Goal: Navigation & Orientation: Find specific page/section

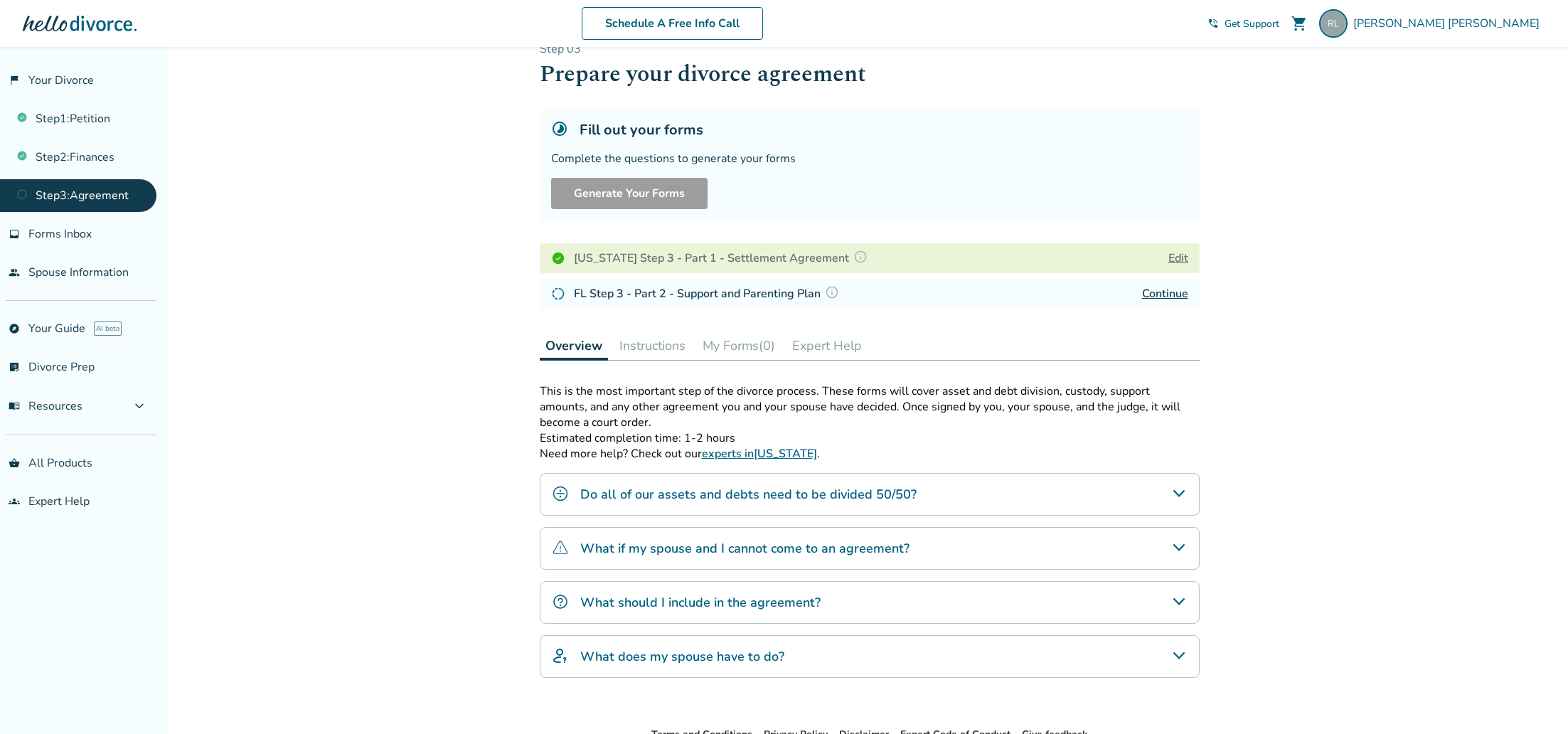
scroll to position [31, 0]
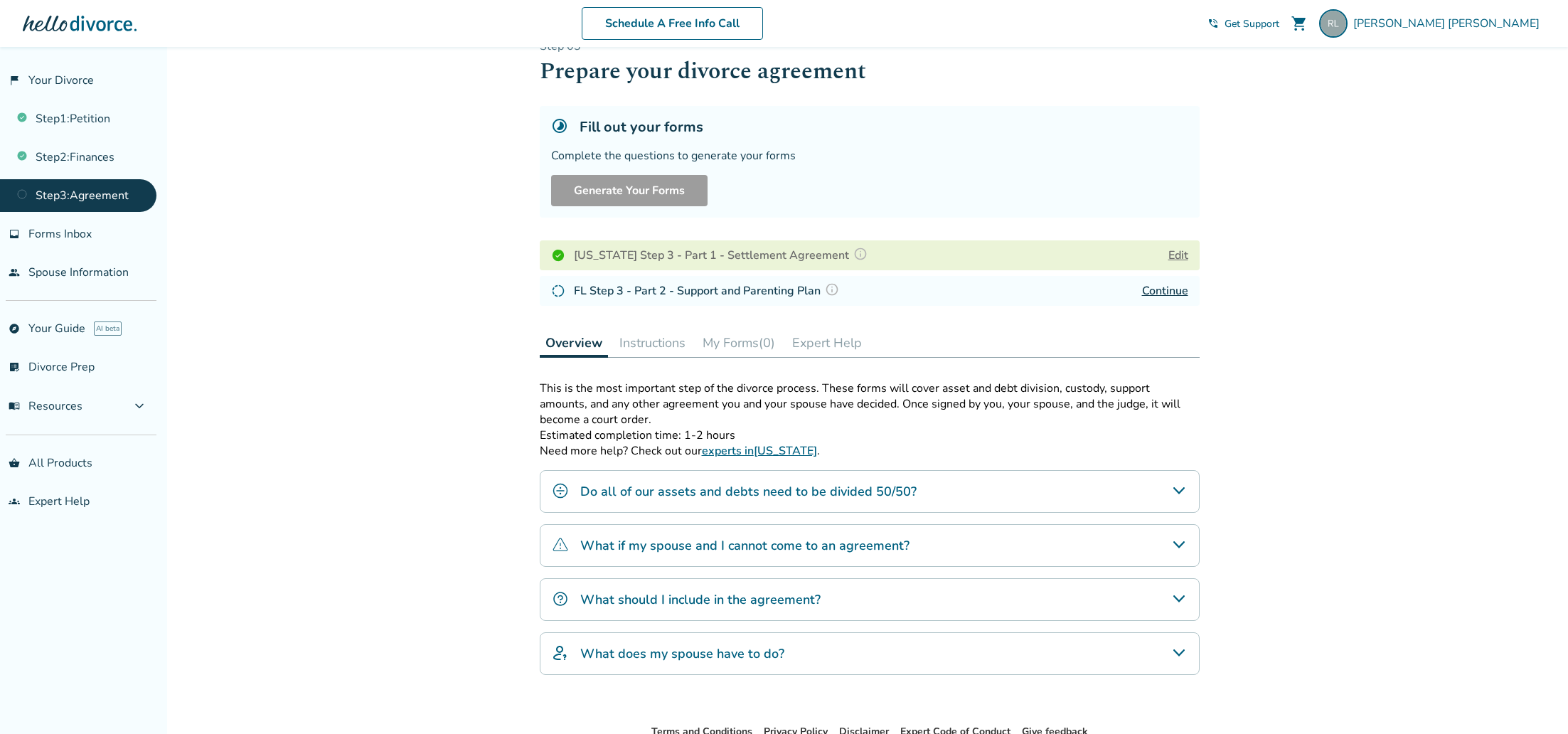
click at [854, 251] on img at bounding box center [860, 254] width 14 height 14
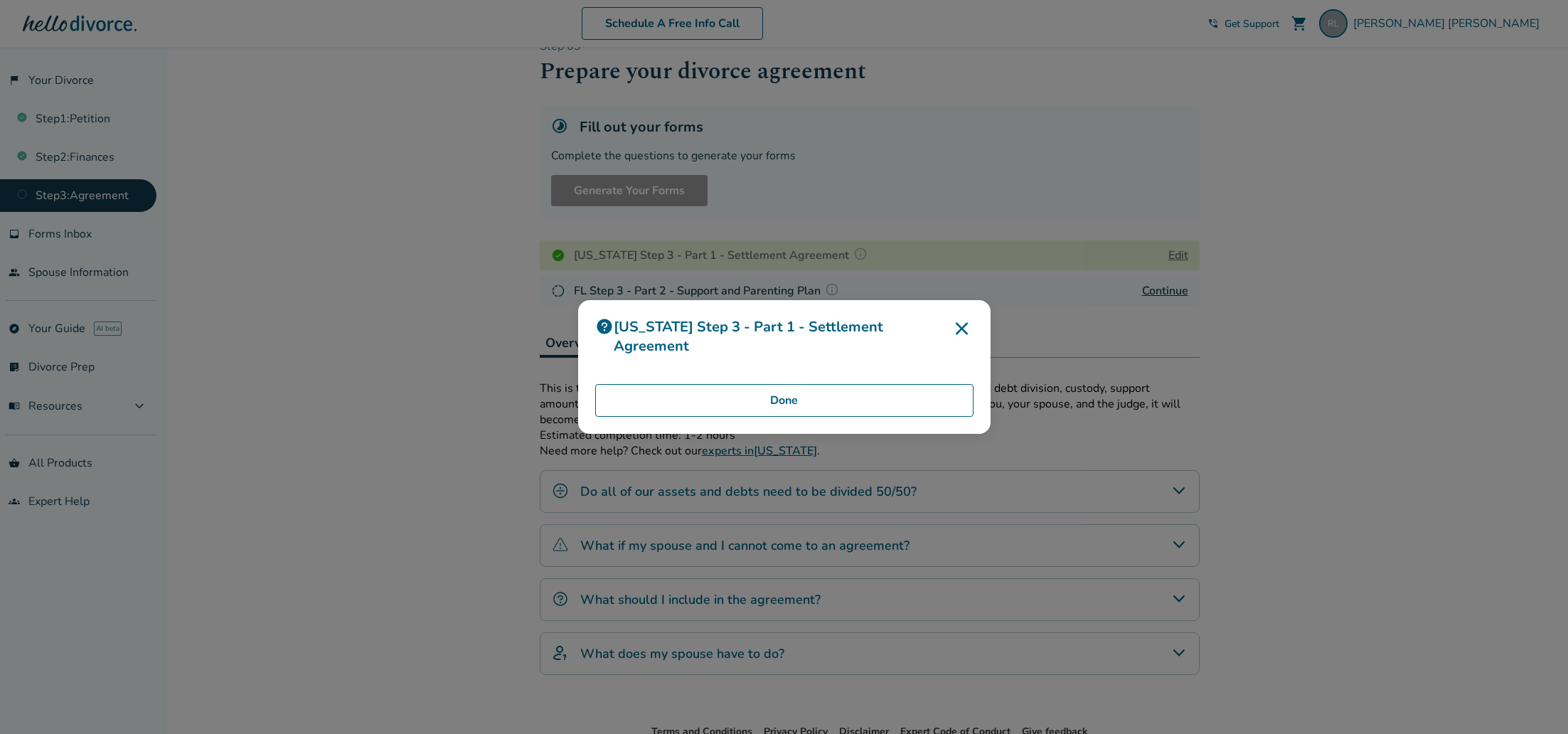
click at [859, 396] on button "Done" at bounding box center [784, 400] width 378 height 32
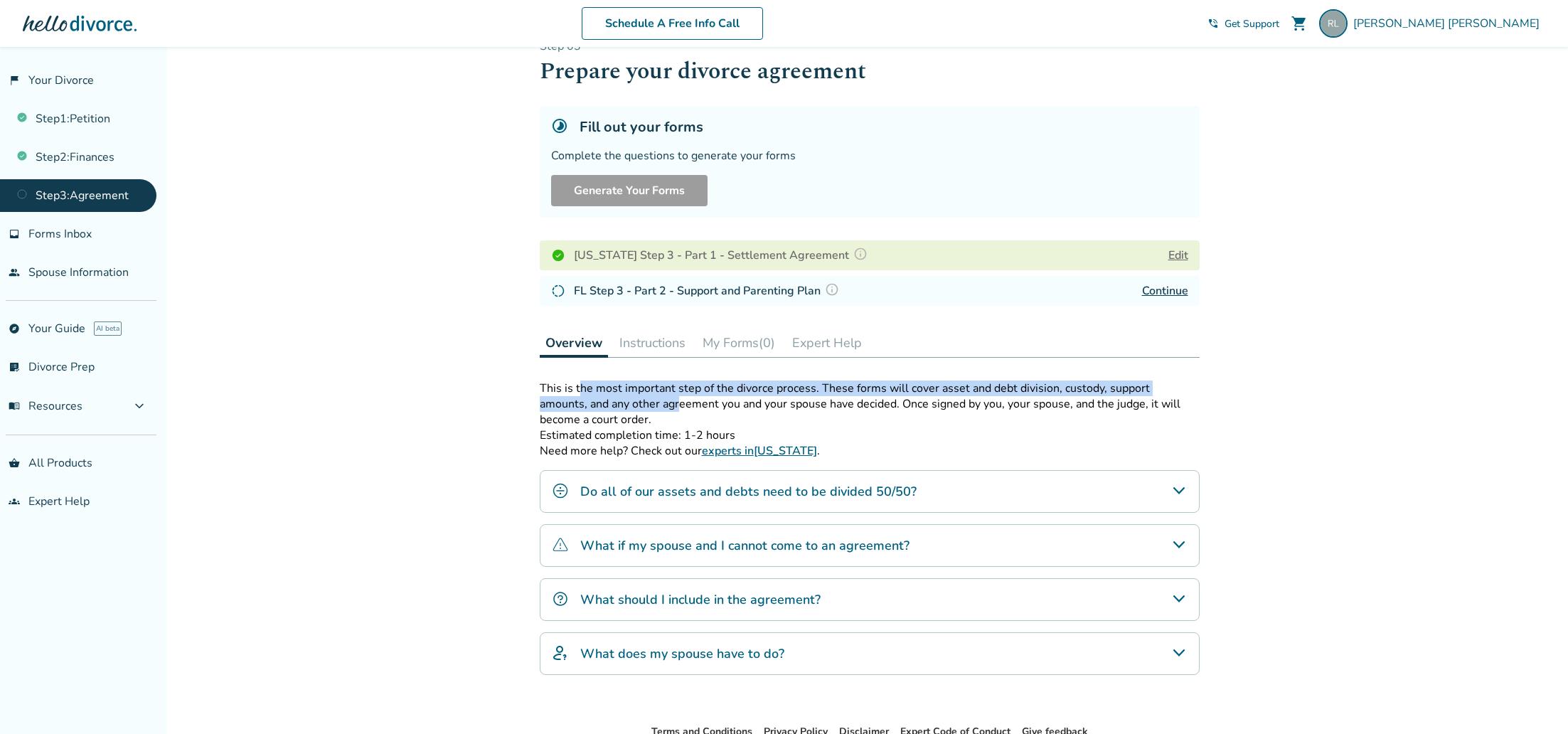
drag, startPoint x: 579, startPoint y: 388, endPoint x: 630, endPoint y: 404, distance: 53.5
click at [630, 404] on p "This is the most important step of the divorce process. These forms will cover …" at bounding box center [869, 404] width 660 height 47
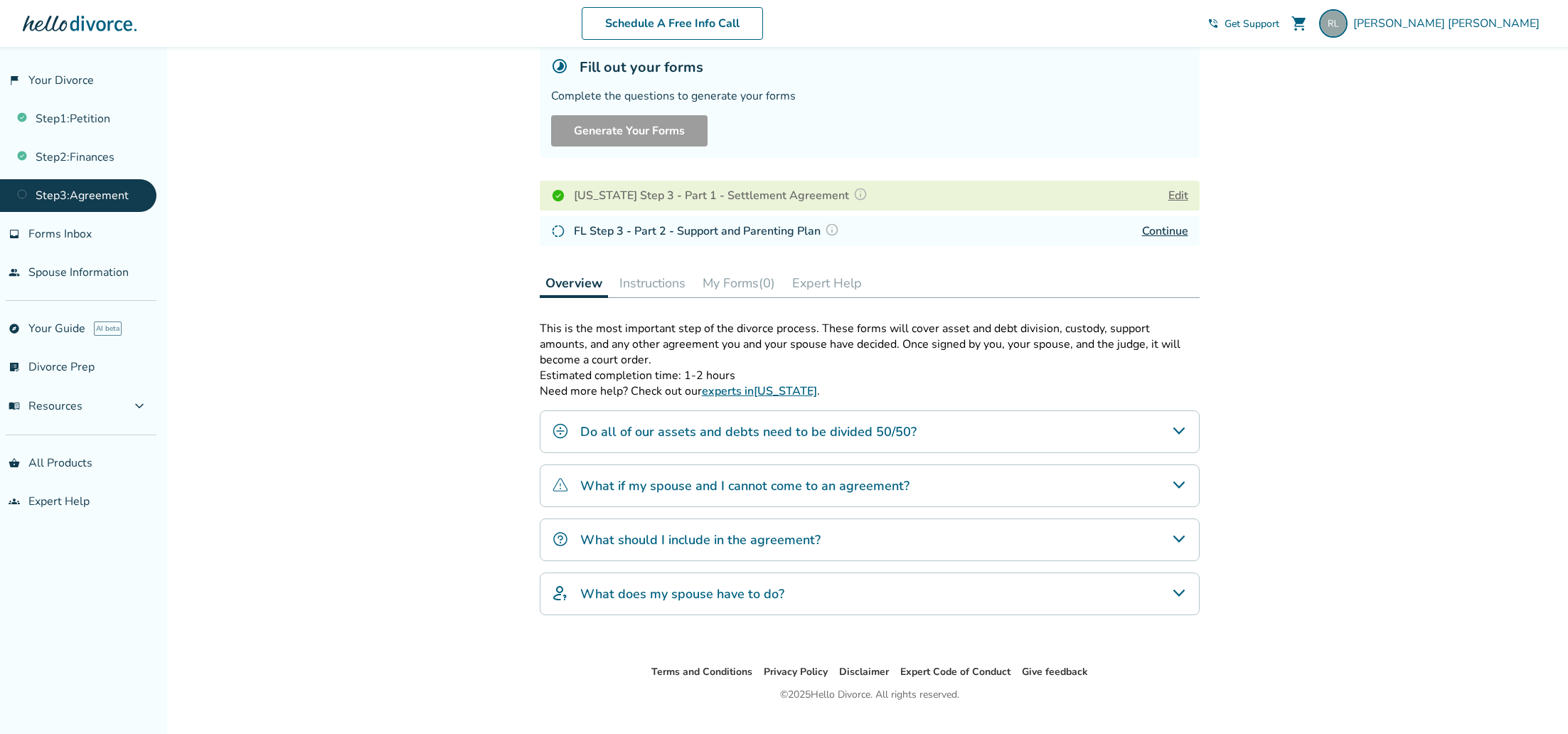
scroll to position [74, 0]
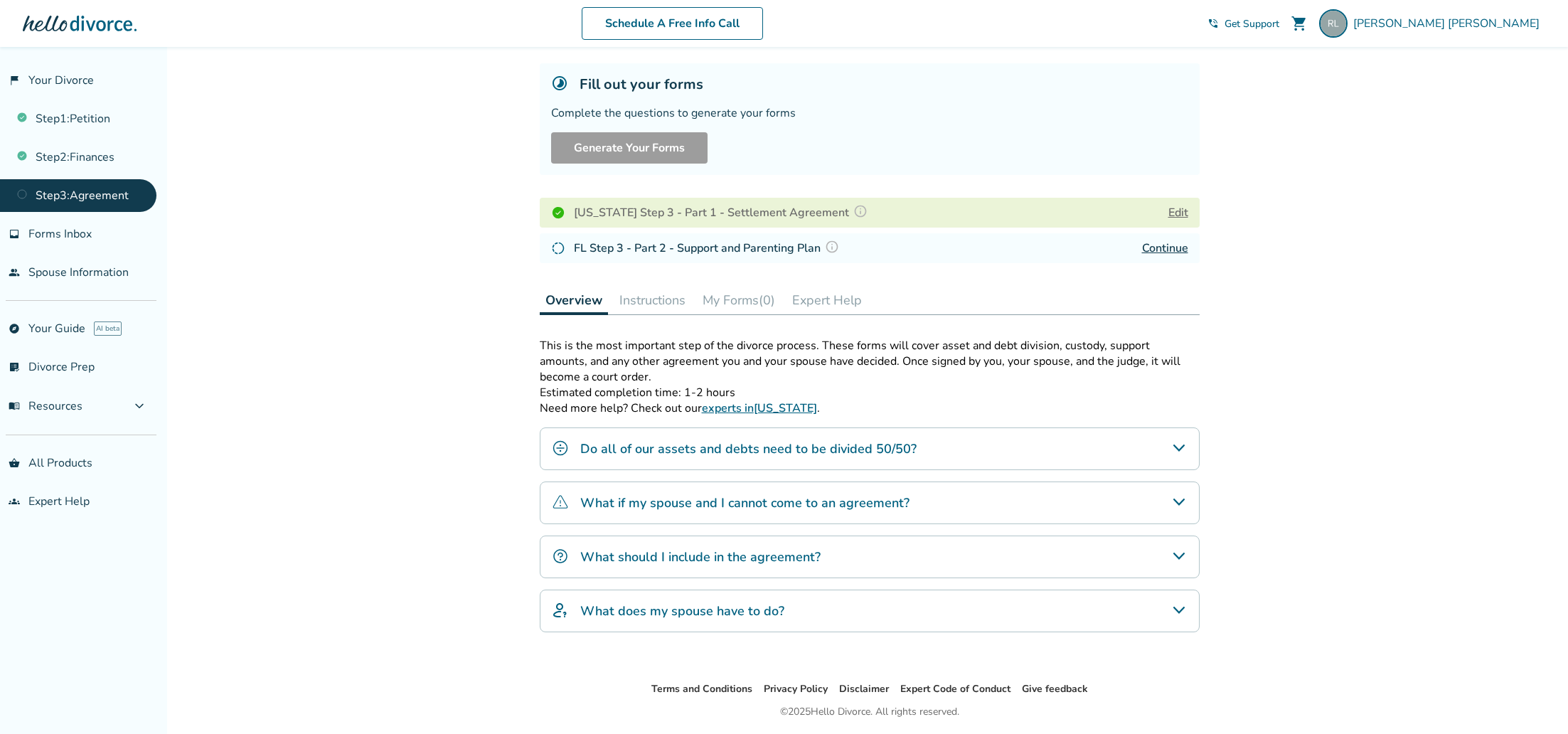
click at [1174, 212] on button "Edit" at bounding box center [1178, 213] width 20 height 17
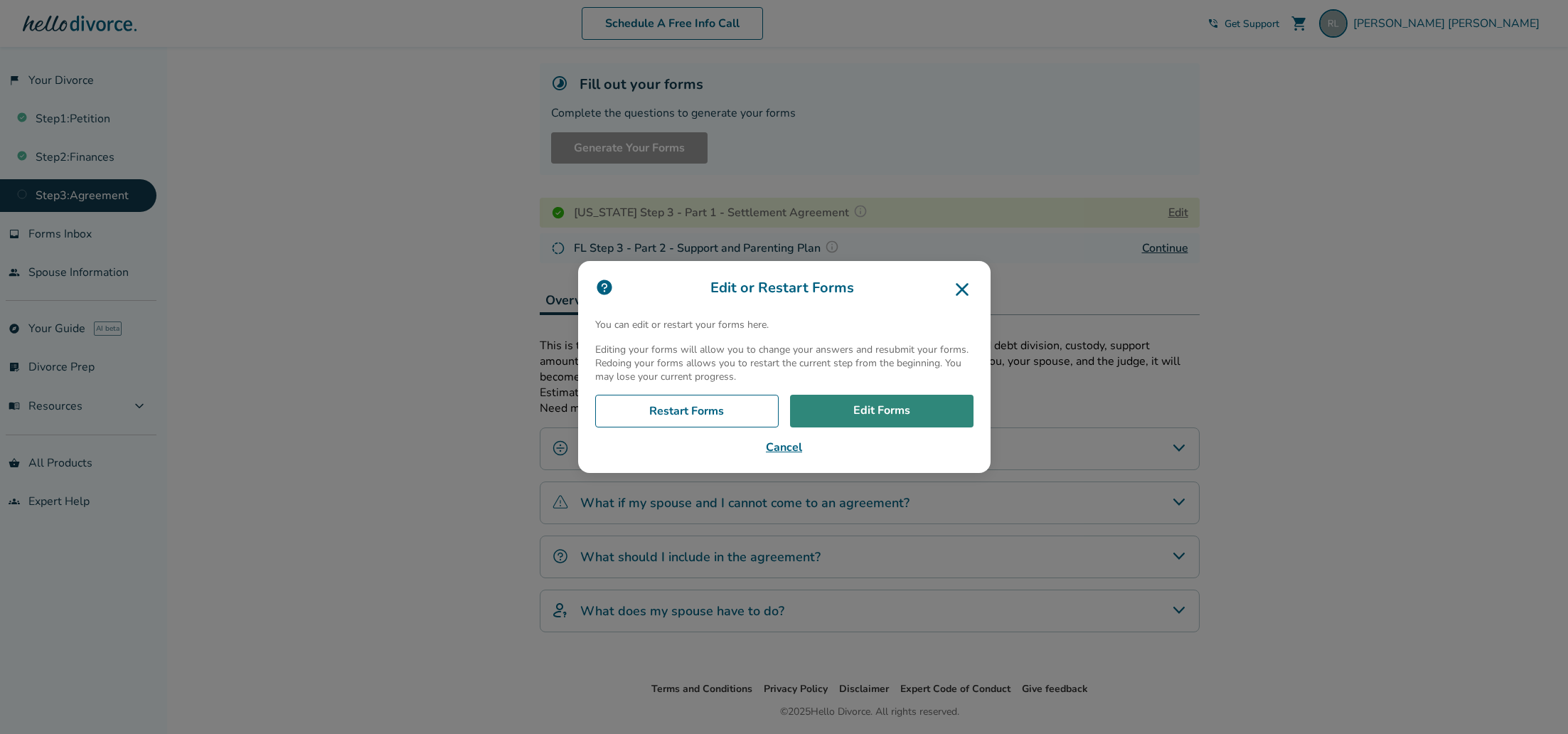
click at [854, 405] on link "Edit Forms" at bounding box center [881, 411] width 183 height 32
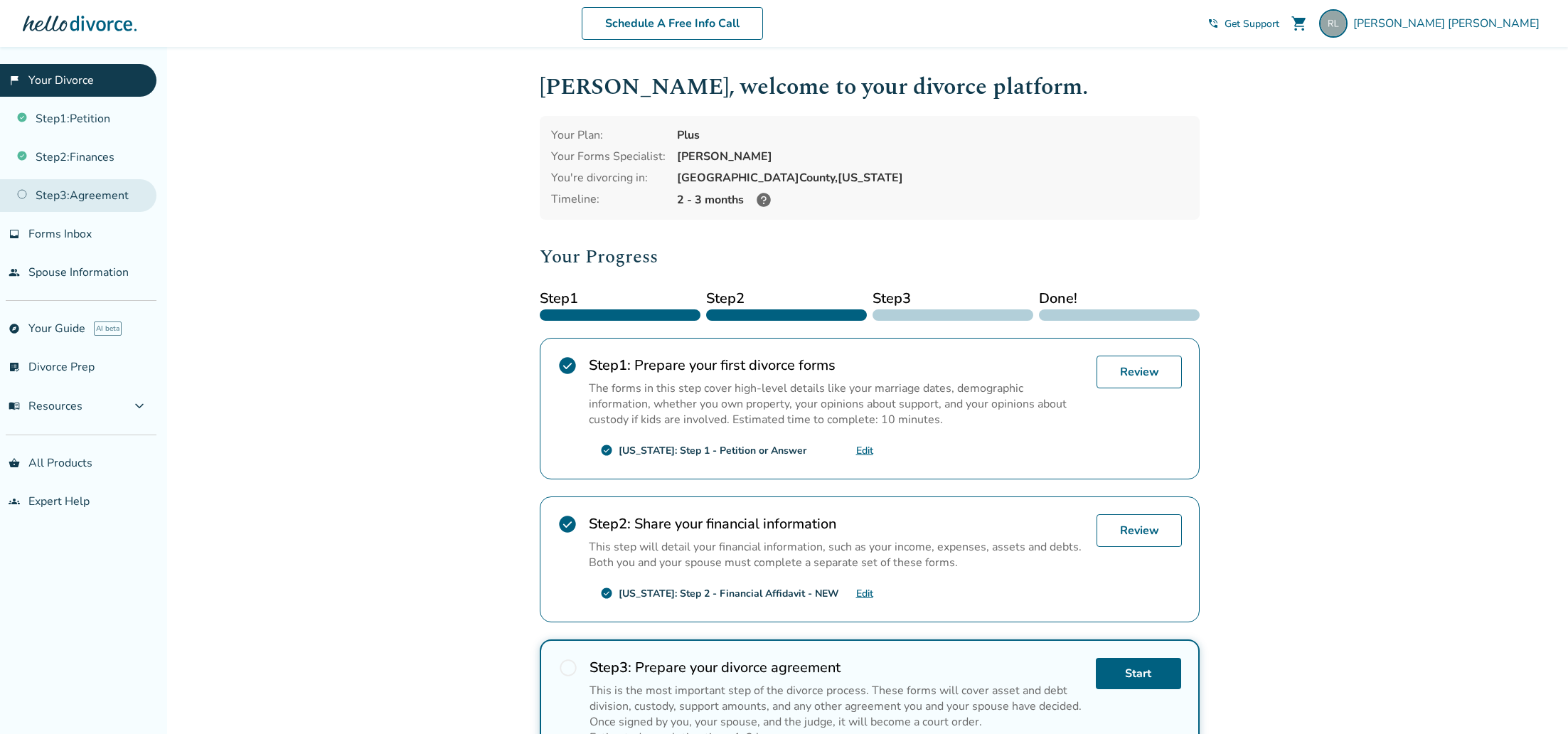
click at [89, 189] on link "Step 3 : Agreement" at bounding box center [78, 196] width 157 height 32
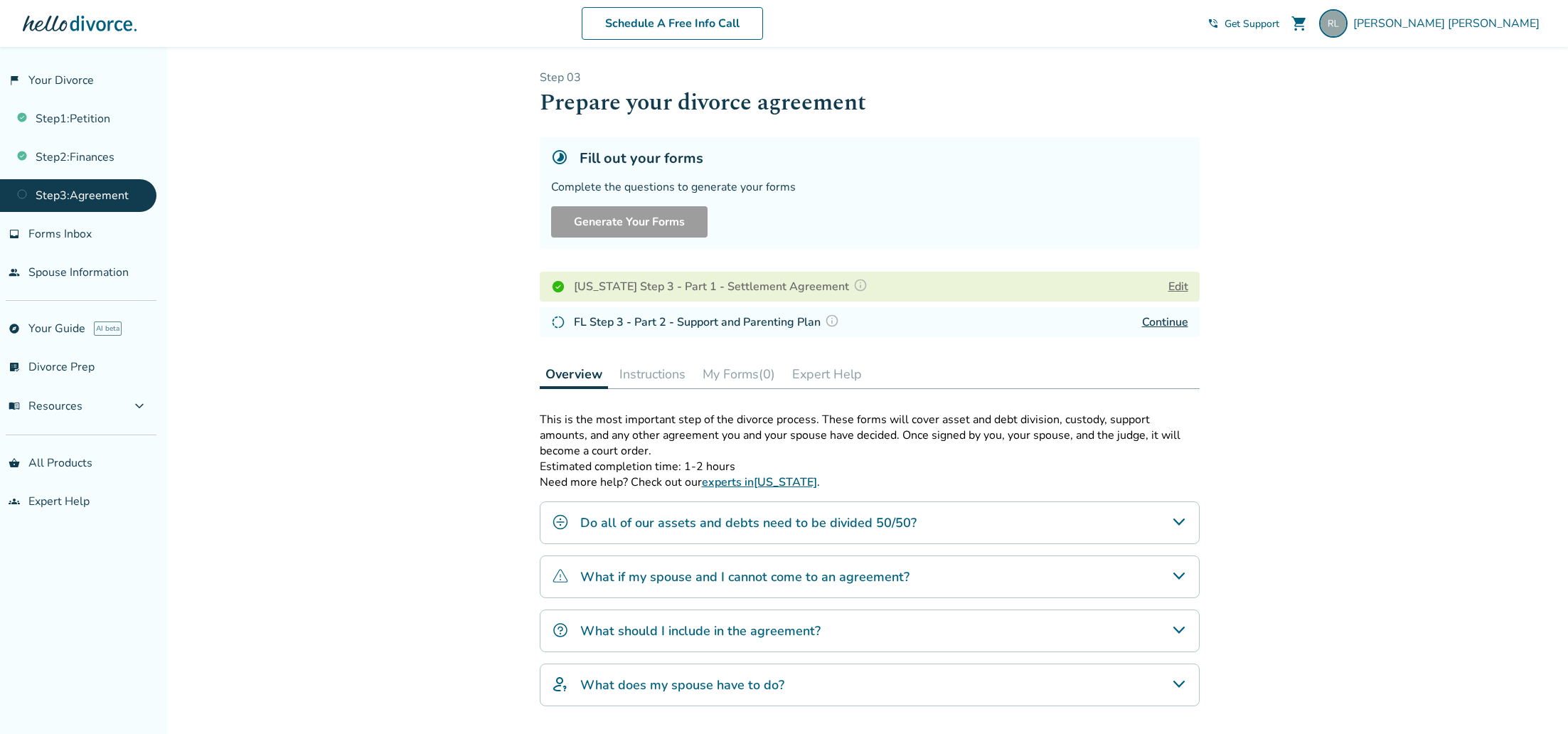
click at [727, 378] on button "My Forms (0)" at bounding box center [739, 374] width 84 height 28
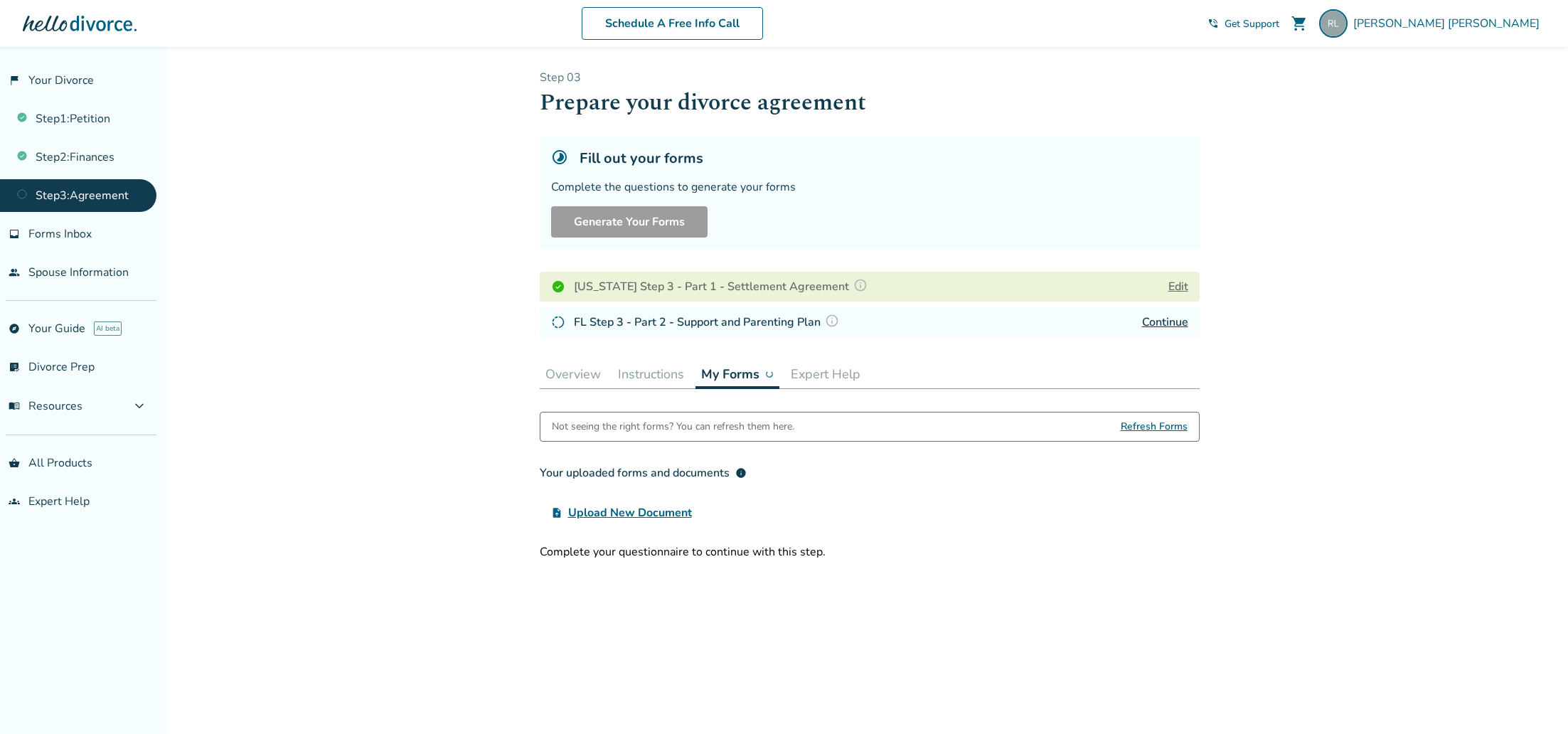
click at [1156, 426] on span "Refresh Forms" at bounding box center [1154, 426] width 66 height 28
click at [1154, 428] on span "Refresh Forms" at bounding box center [1154, 426] width 66 height 28
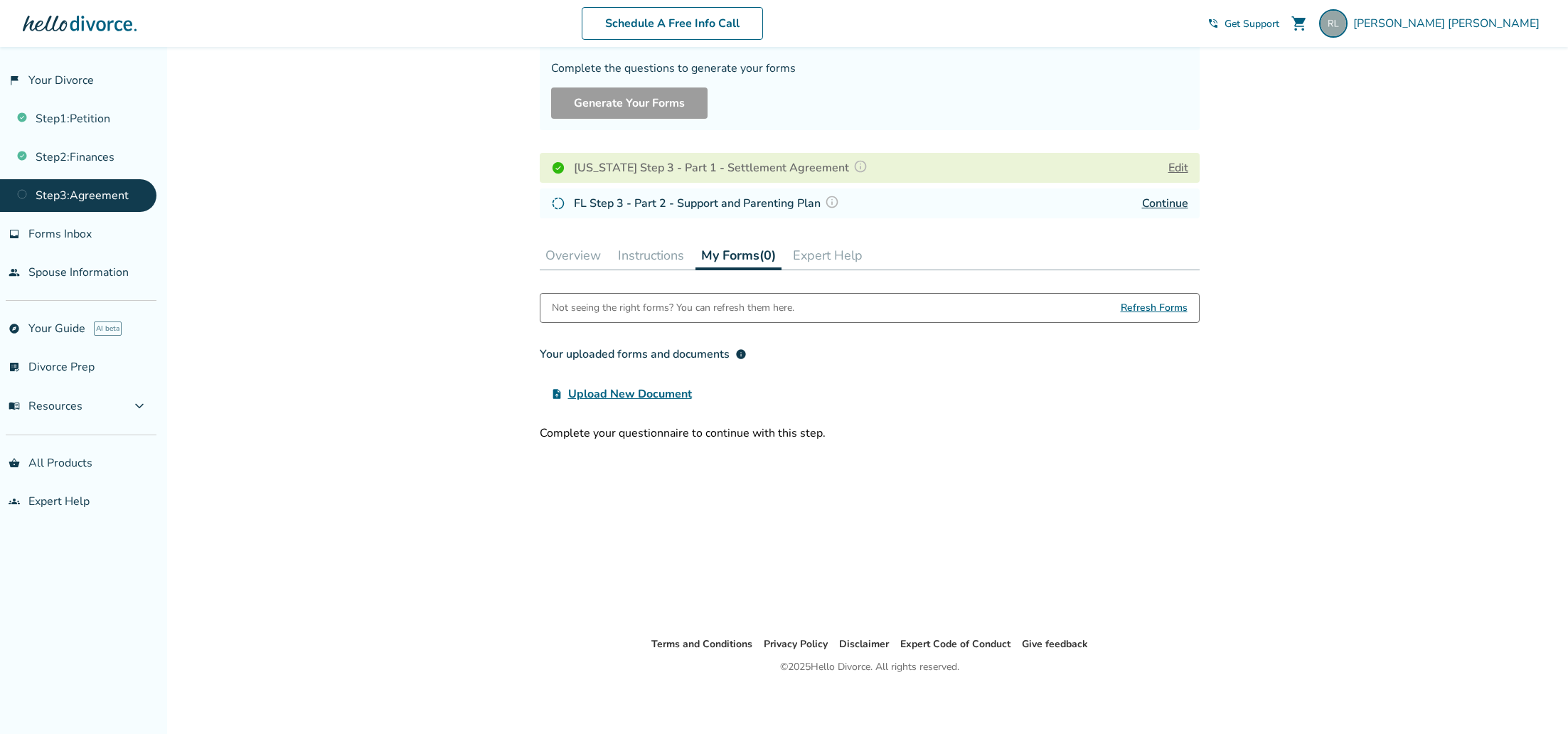
scroll to position [120, 0]
click at [677, 251] on button "Instructions" at bounding box center [652, 254] width 78 height 28
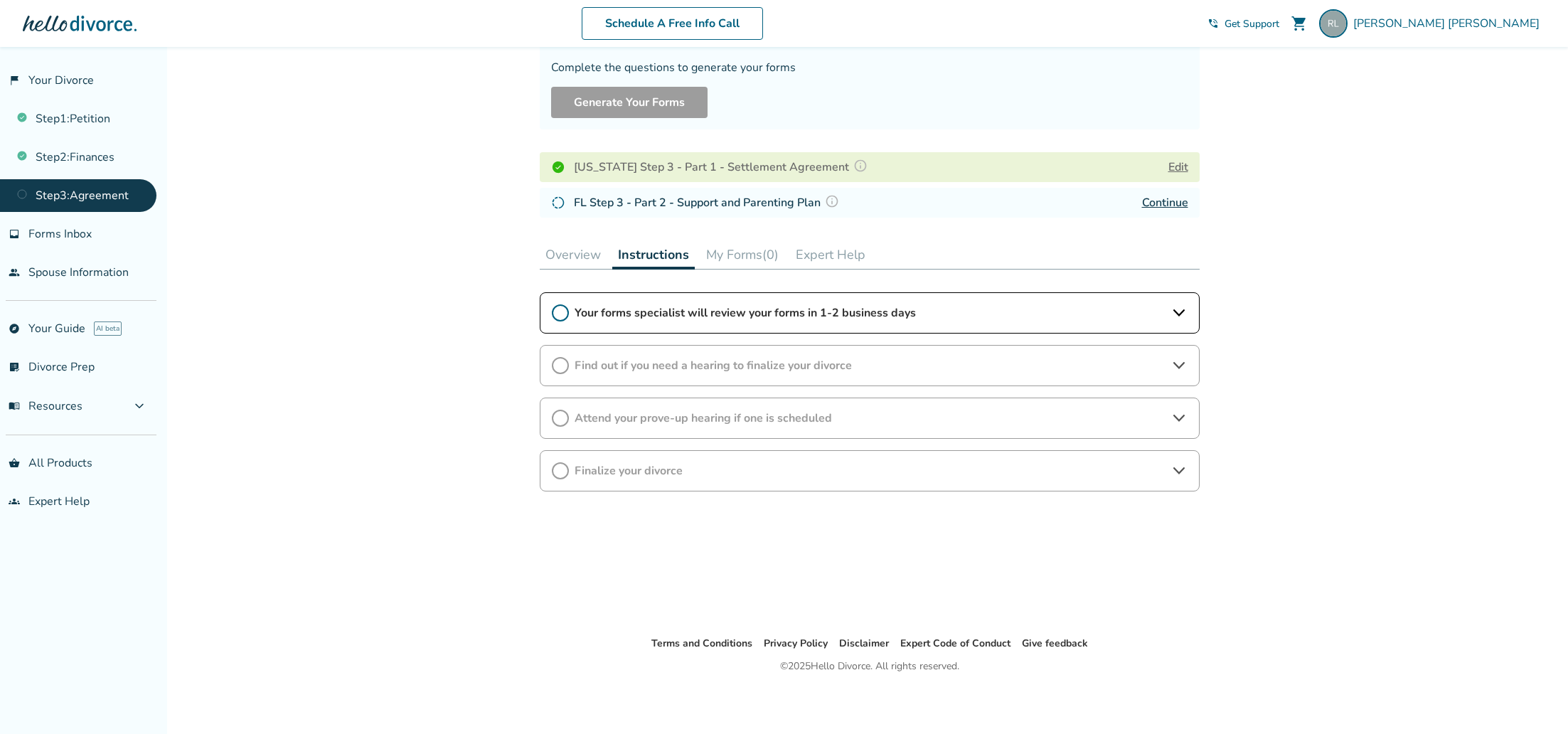
click at [588, 256] on button "Overview" at bounding box center [573, 254] width 66 height 28
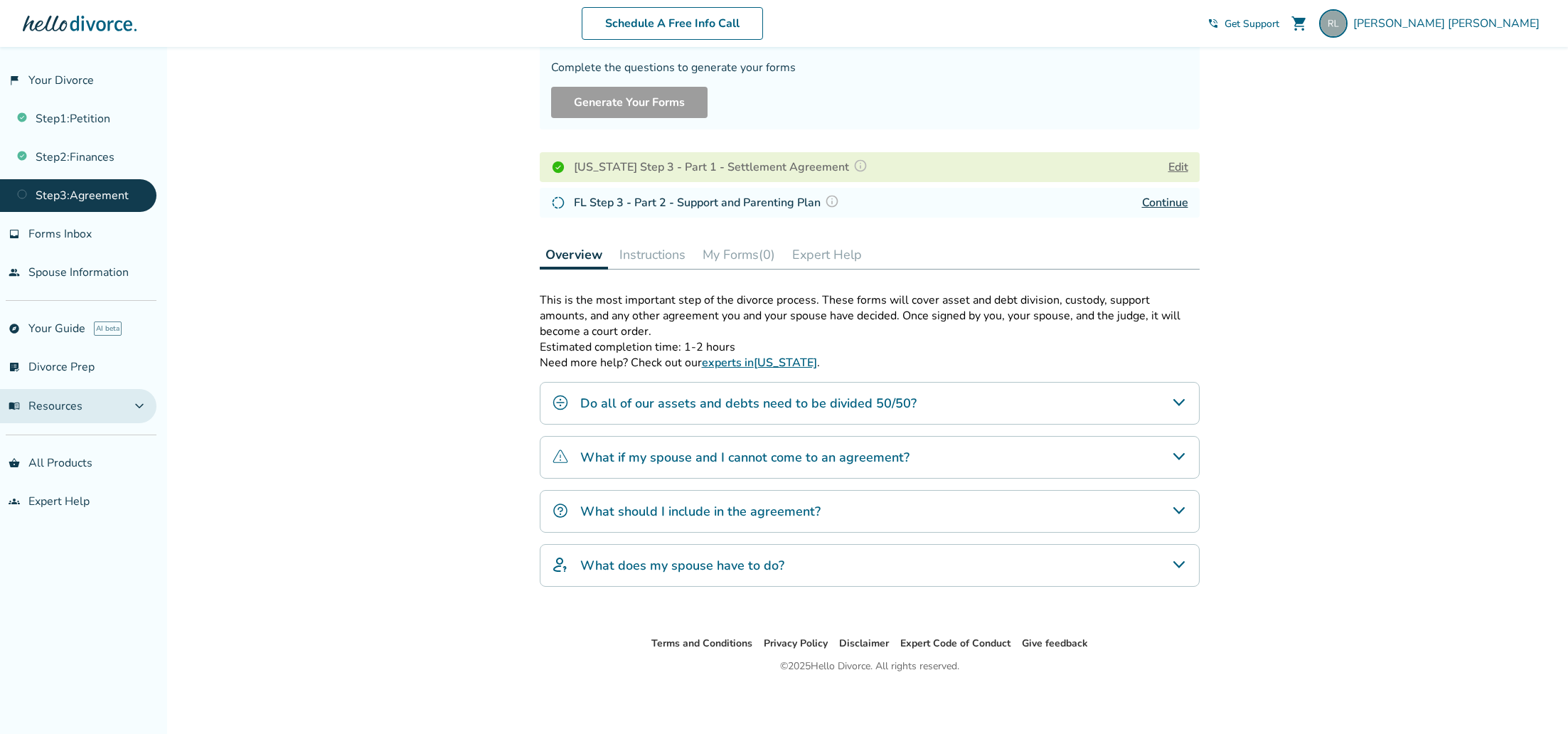
click at [80, 405] on span "menu_book Resources" at bounding box center [46, 405] width 74 height 15
click at [1279, 22] on span "Get Support" at bounding box center [1253, 24] width 55 height 13
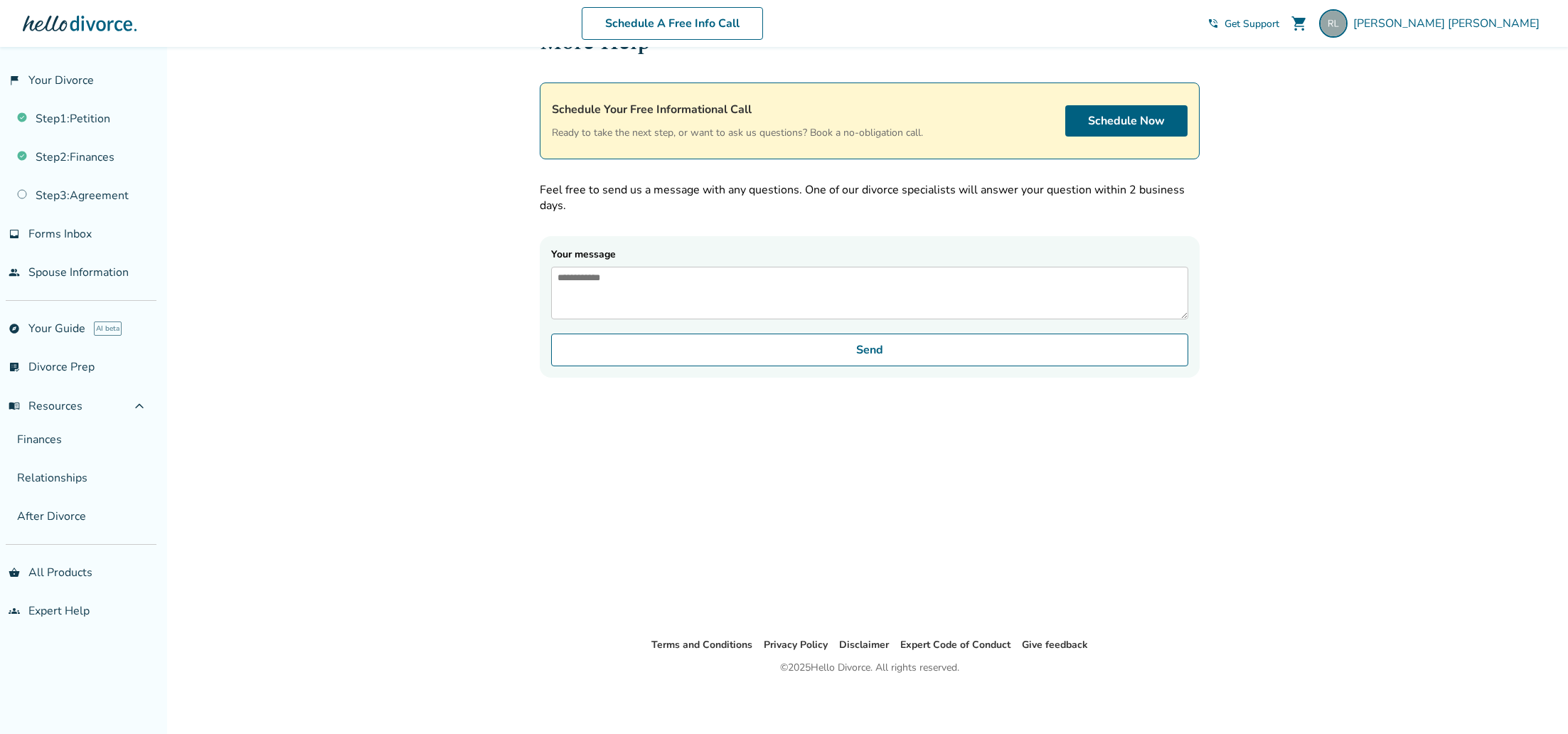
scroll to position [47, 0]
click at [21, 72] on link "flag_2 Your Divorce" at bounding box center [78, 80] width 157 height 32
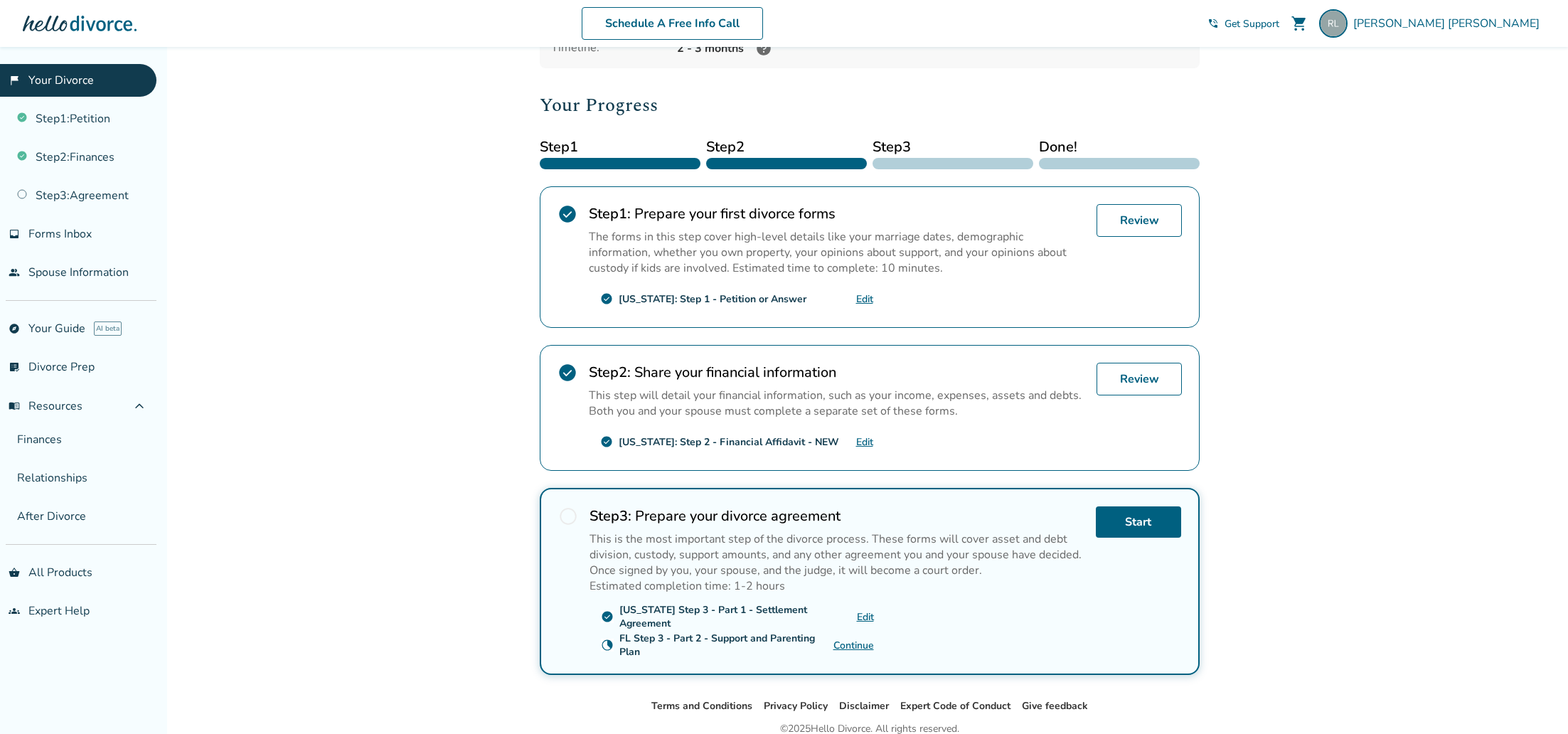
scroll to position [210, 0]
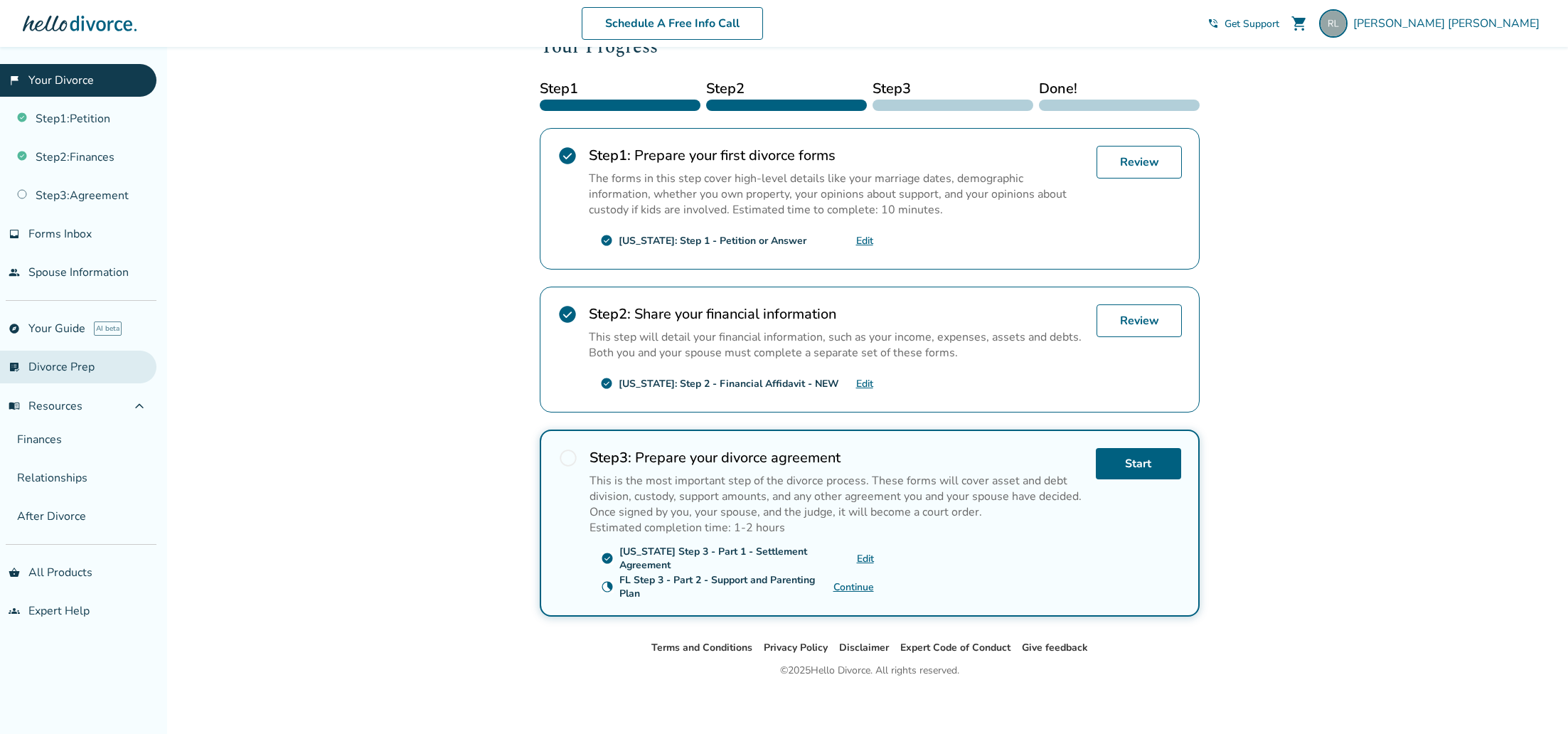
click at [43, 361] on link "list_alt_check Divorce Prep" at bounding box center [78, 367] width 157 height 32
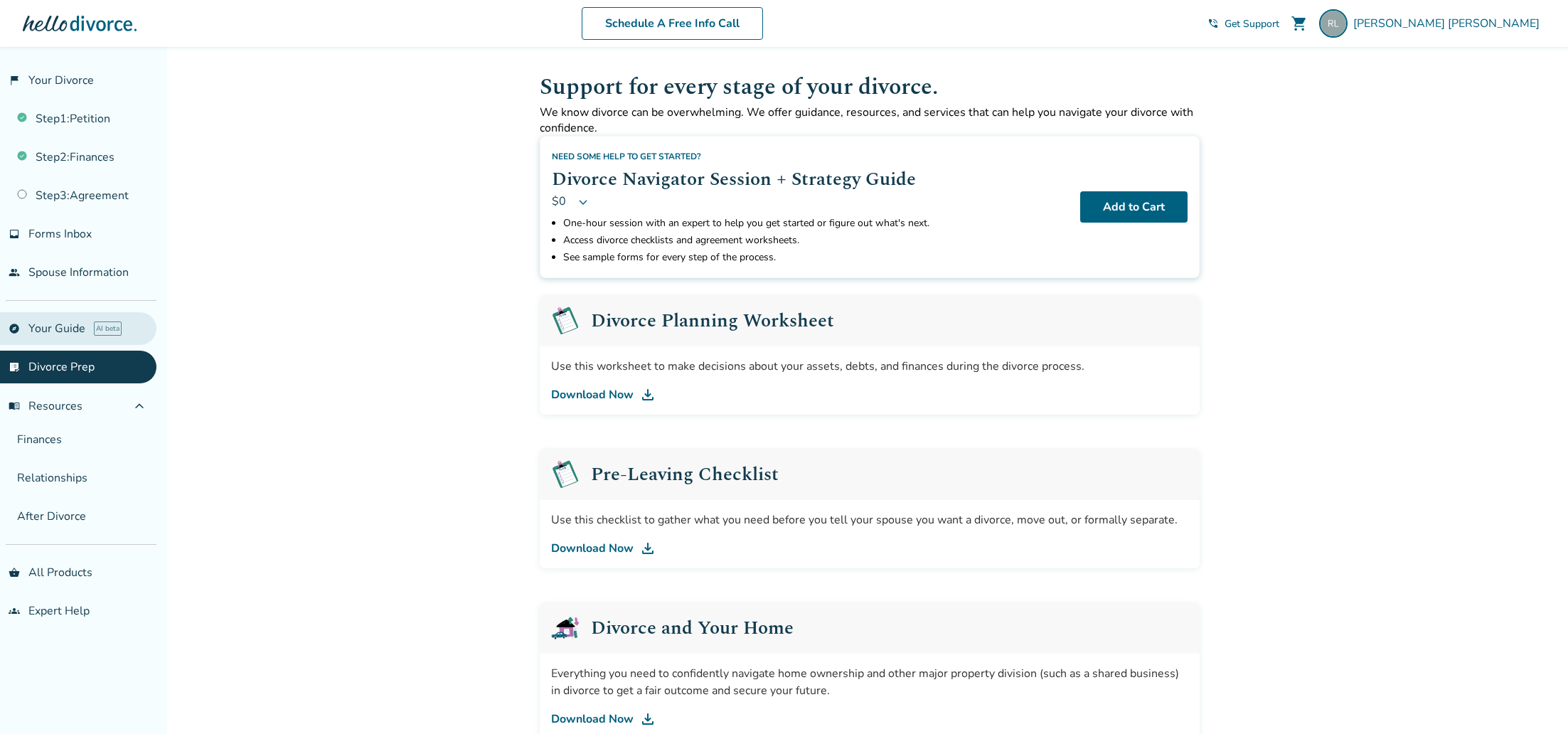
click at [54, 317] on link "explore Your Guide AI beta" at bounding box center [78, 329] width 157 height 32
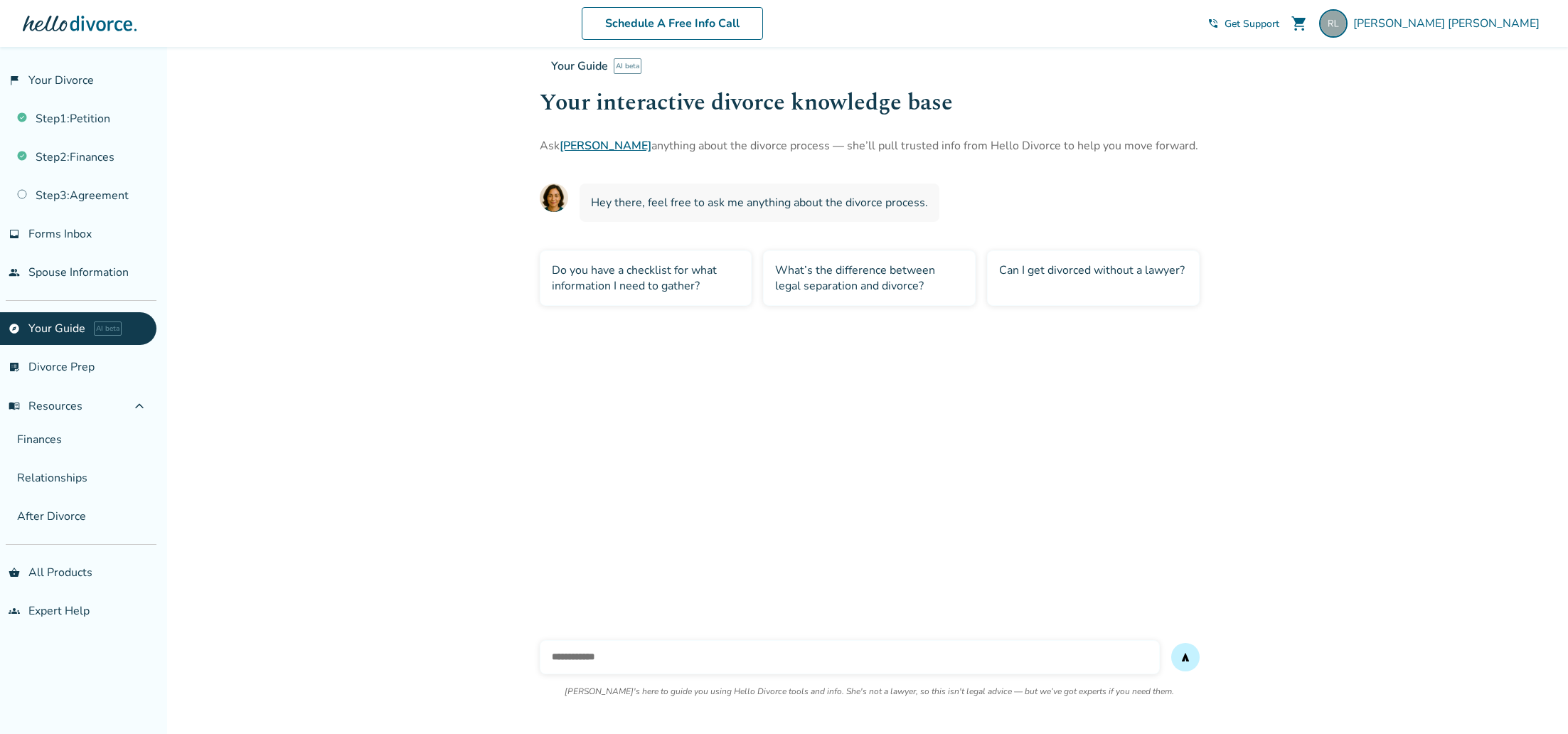
click at [54, 384] on ul "explore Your Guide AI beta list_alt_check Divorce Prep menu_book Resources expa…" at bounding box center [78, 367] width 157 height 111
click at [69, 367] on link "list_alt_check Divorce Prep" at bounding box center [78, 367] width 157 height 32
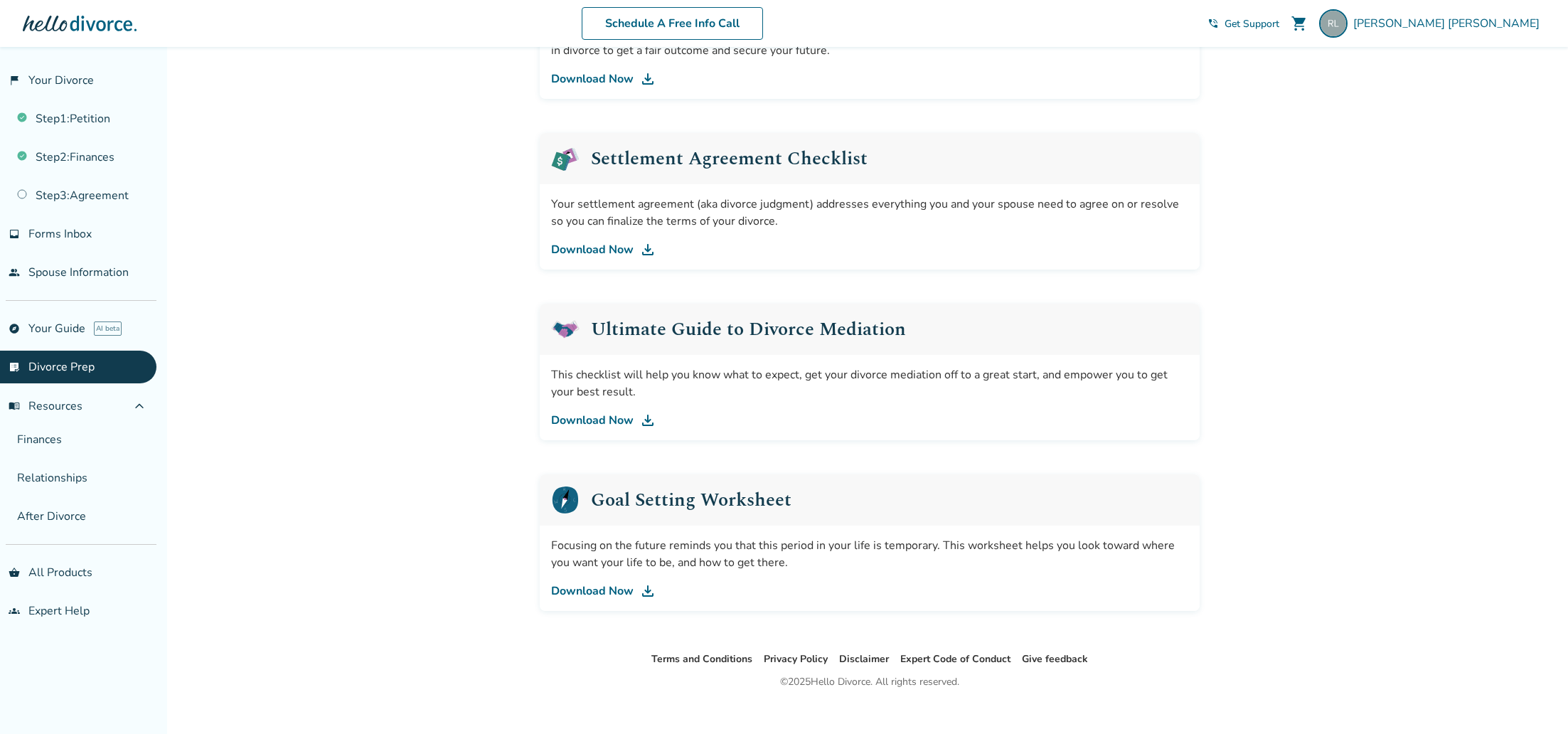
scroll to position [656, 0]
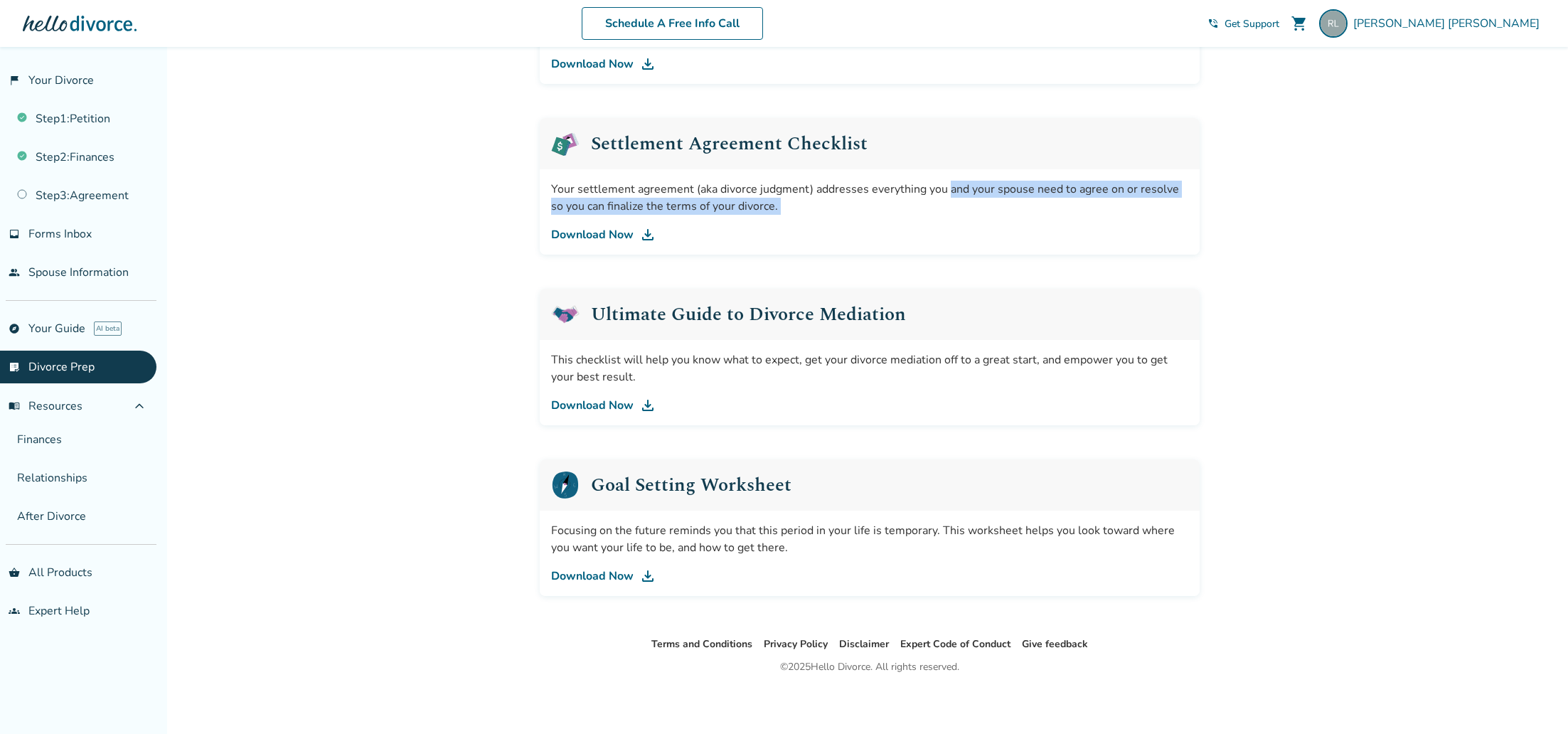
drag, startPoint x: 948, startPoint y: 192, endPoint x: 943, endPoint y: 219, distance: 27.5
click at [943, 219] on div "Your settlement agreement (aka divorce judgment) addresses everything you and y…" at bounding box center [869, 212] width 660 height 85
drag, startPoint x: 943, startPoint y: 219, endPoint x: 896, endPoint y: 259, distance: 61.7
click at [942, 219] on div "Your settlement agreement (aka divorce judgment) addresses everything you and y…" at bounding box center [869, 212] width 660 height 85
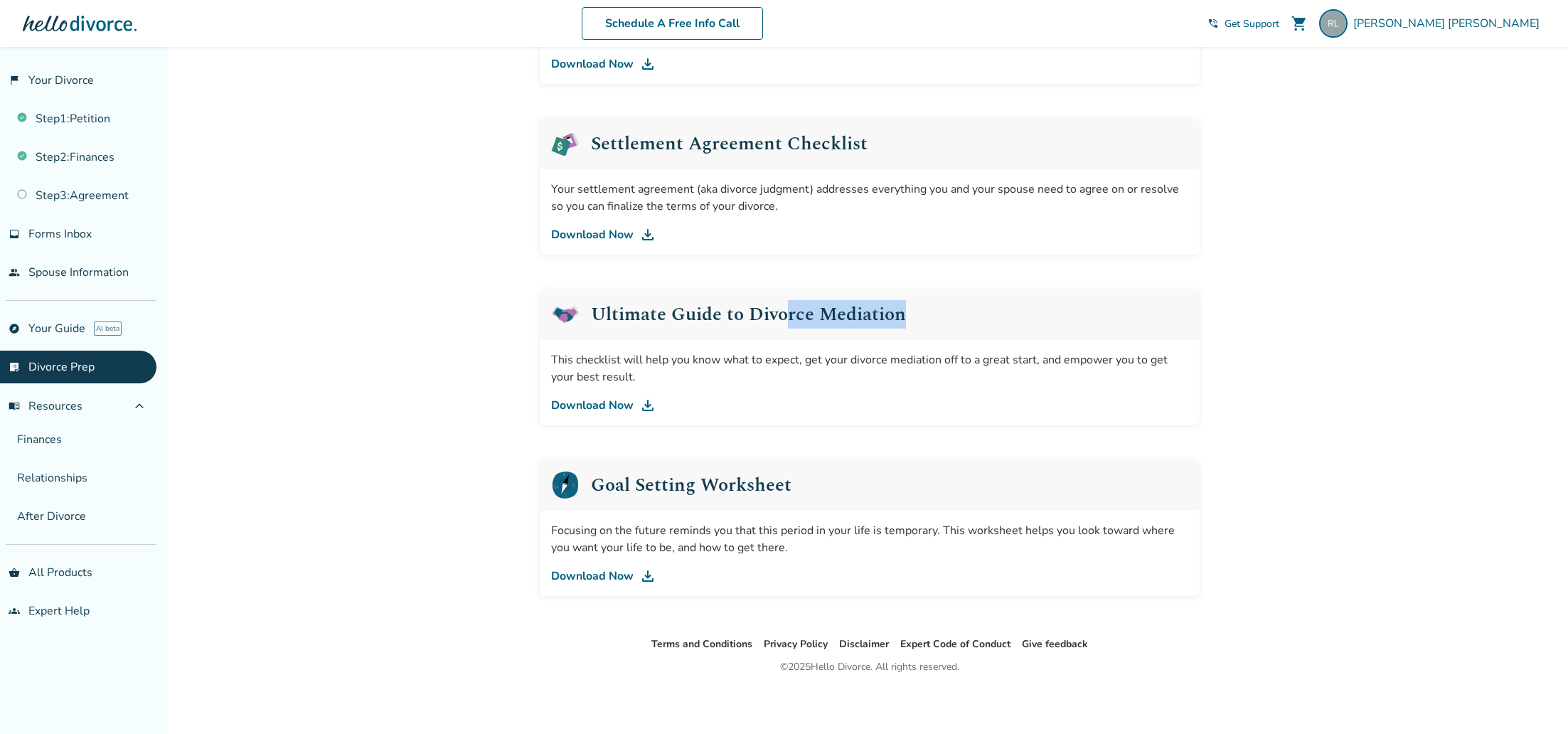
drag, startPoint x: 784, startPoint y: 313, endPoint x: 859, endPoint y: 334, distance: 77.9
click at [859, 334] on div "Ultimate Guide to Divorce Mediation" at bounding box center [869, 314] width 660 height 51
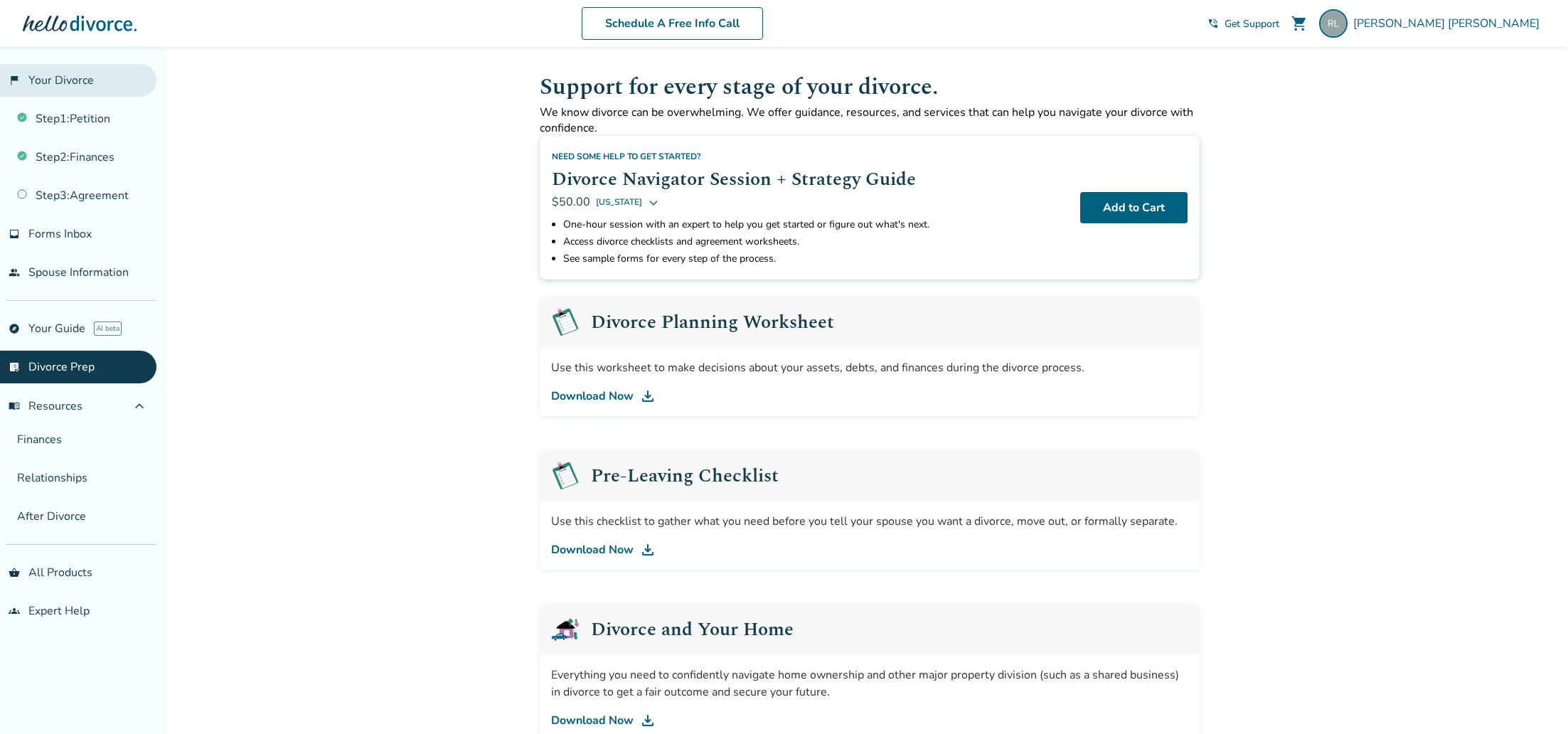
click at [66, 75] on link "flag_2 Your Divorce" at bounding box center [78, 80] width 157 height 32
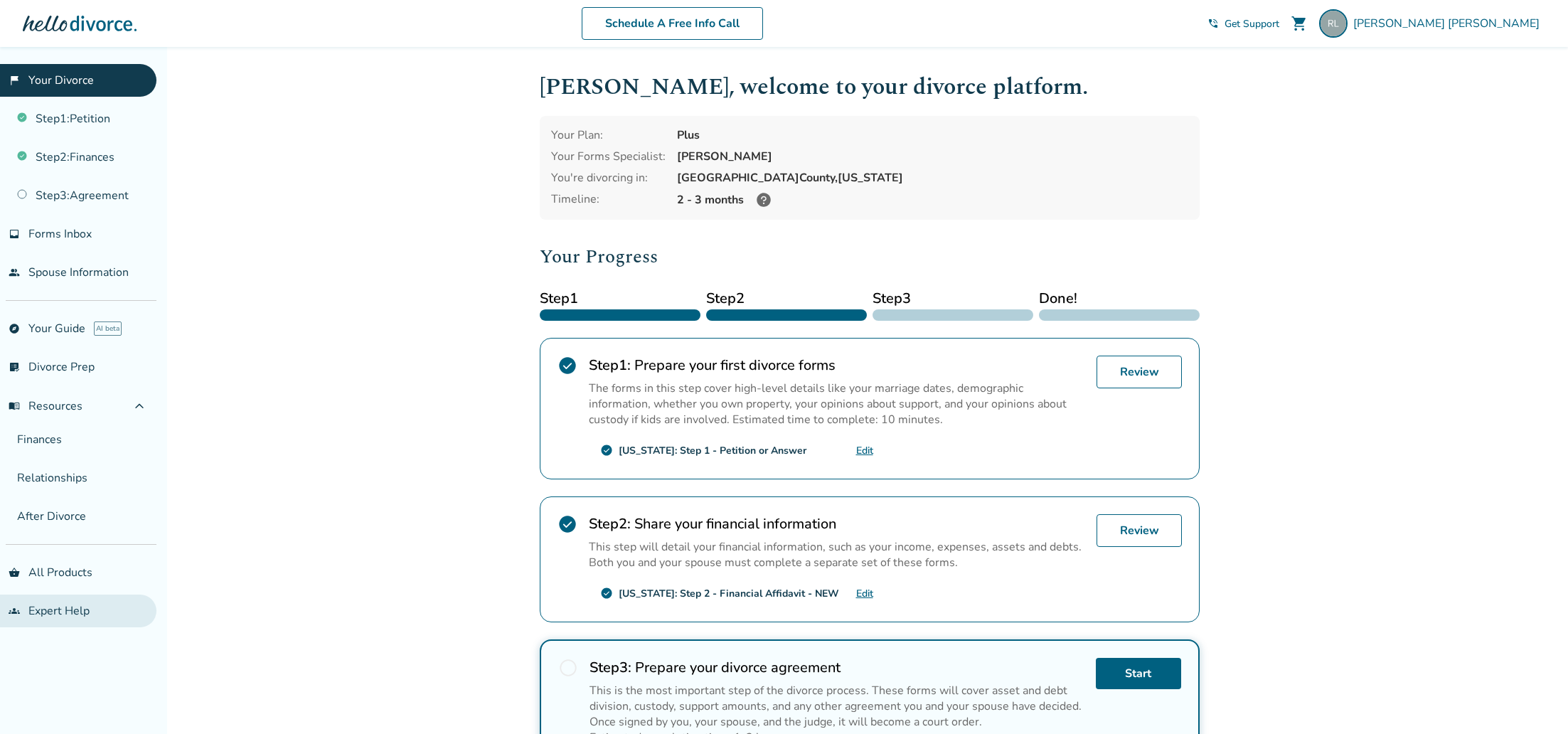
click at [70, 607] on link "groups Expert Help" at bounding box center [78, 611] width 157 height 32
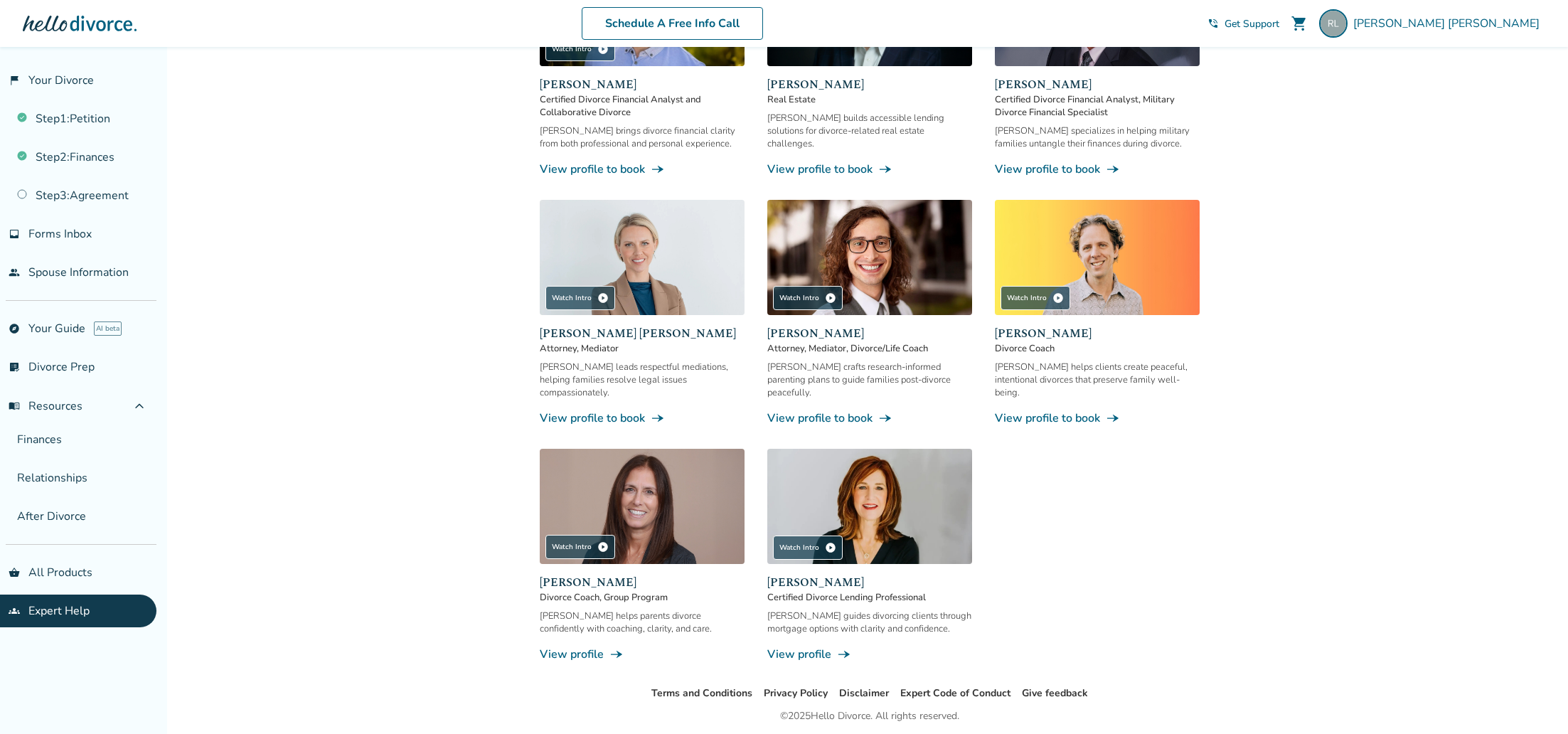
scroll to position [810, 0]
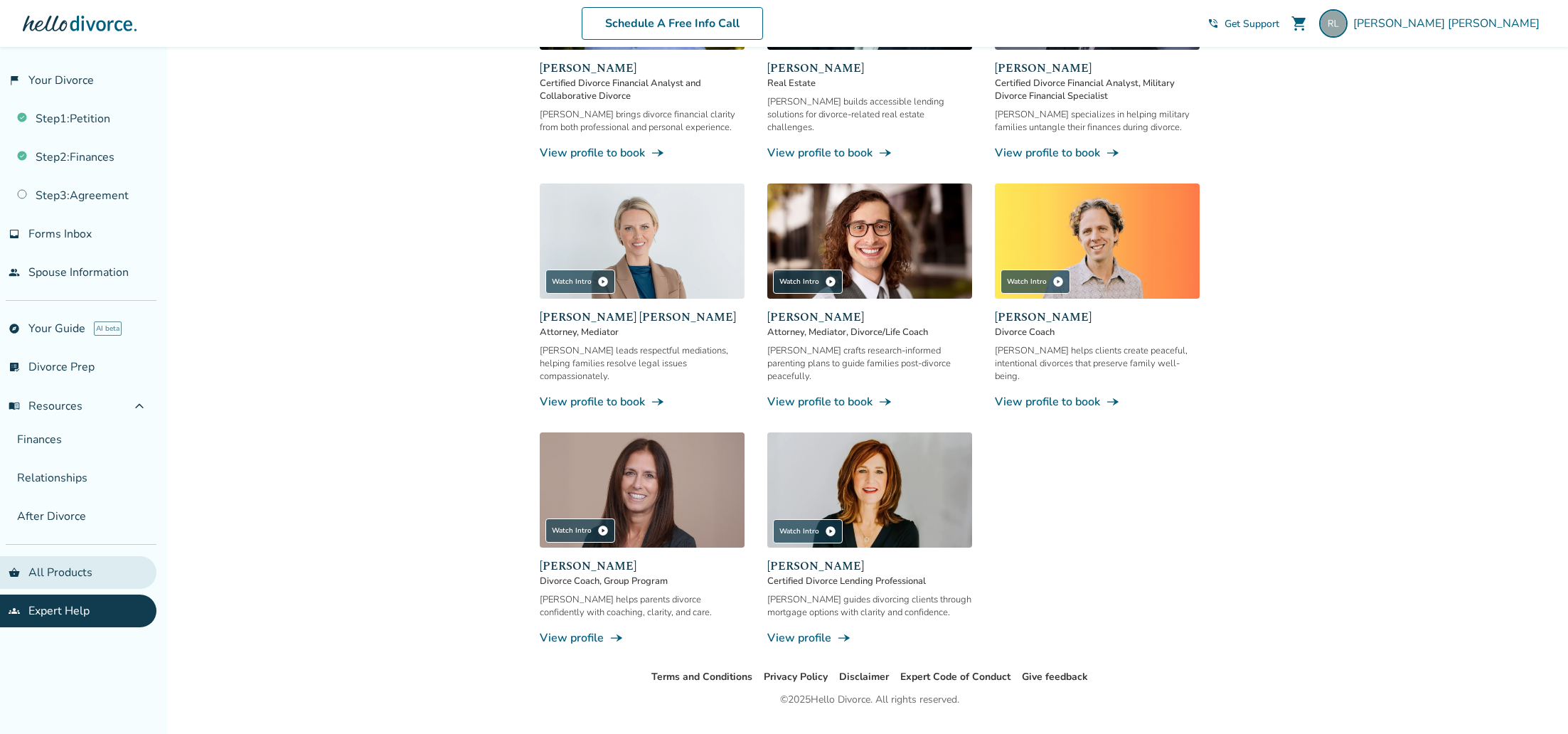
click at [76, 567] on link "shopping_basket All Products" at bounding box center [78, 573] width 157 height 32
